Goal: Task Accomplishment & Management: Use online tool/utility

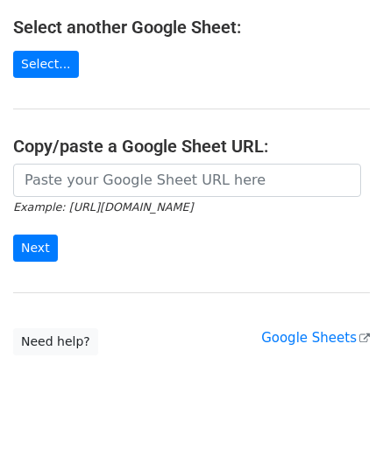
scroll to position [229, 0]
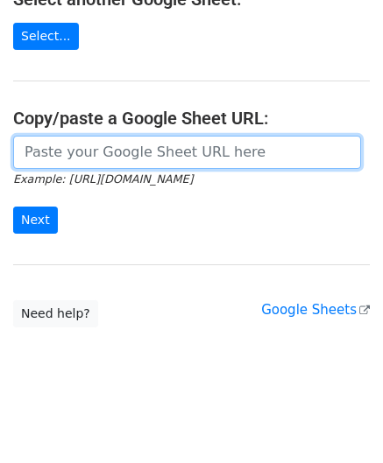
click at [98, 157] on input "url" at bounding box center [187, 152] width 348 height 33
paste input "[URL][DOMAIN_NAME]"
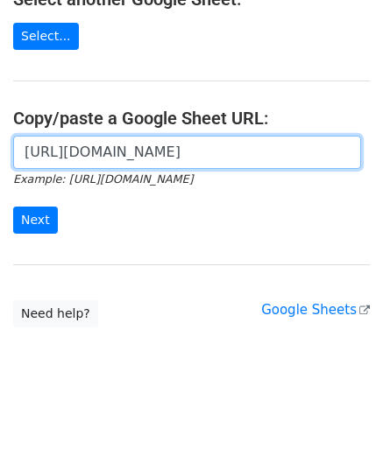
scroll to position [0, 390]
type input "[URL][DOMAIN_NAME]"
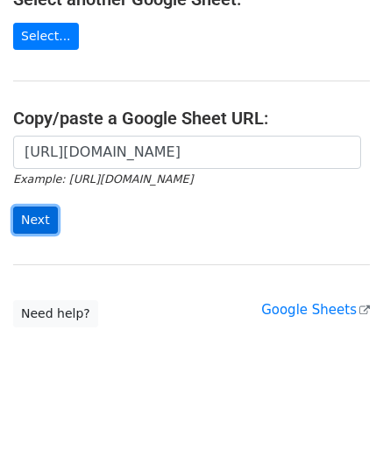
scroll to position [0, 0]
click at [26, 214] on input "Next" at bounding box center [35, 220] width 45 height 27
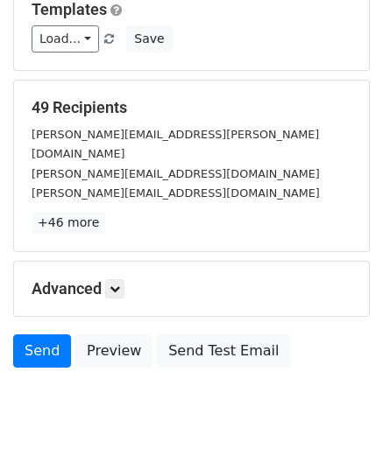
scroll to position [214, 0]
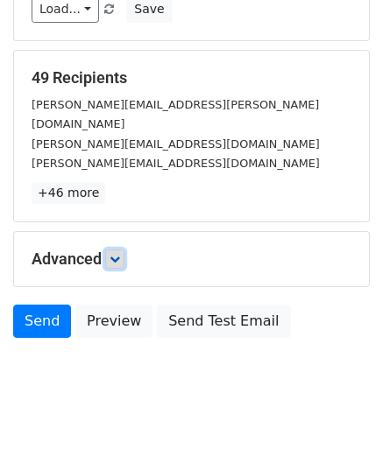
click at [115, 254] on icon at bounding box center [114, 259] width 11 height 11
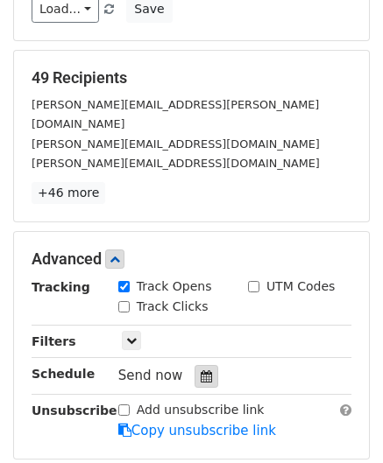
click at [200, 370] on icon at bounding box center [205, 376] width 11 height 12
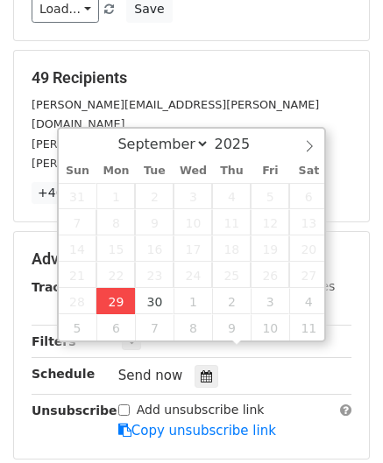
type input "[DATE] 12:00"
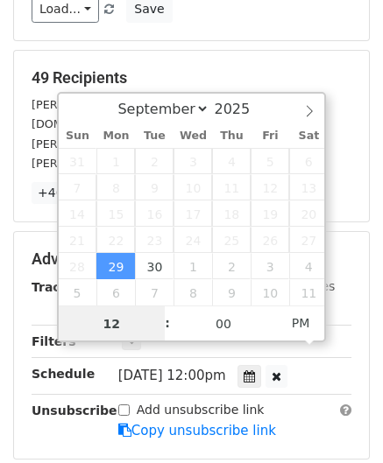
paste input "Hour"
type input "2"
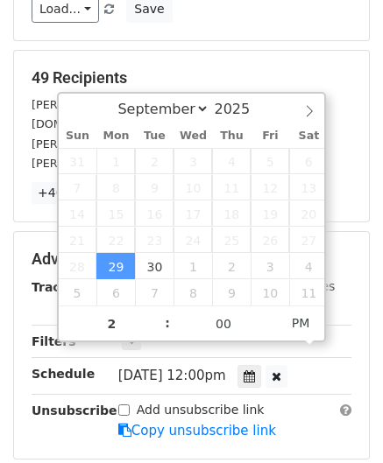
type input "[DATE] 14:00"
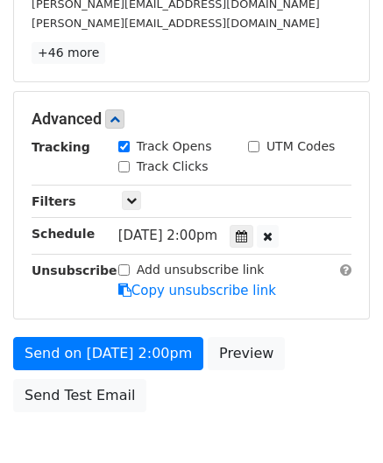
scroll to position [424, 0]
